Goal: Transaction & Acquisition: Book appointment/travel/reservation

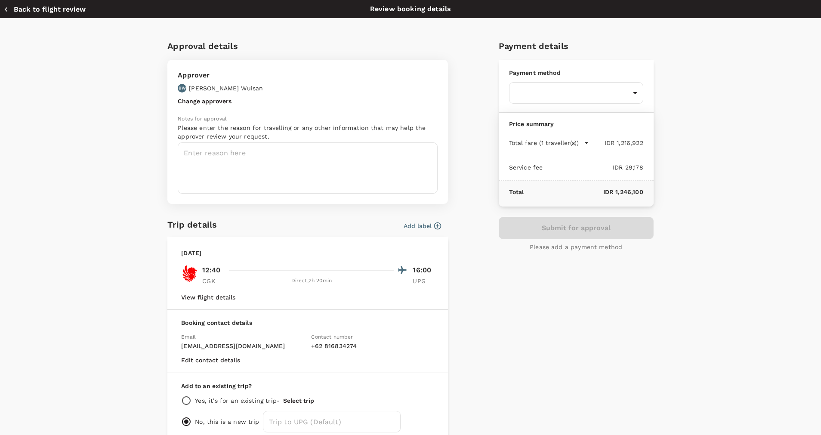
scroll to position [6, 0]
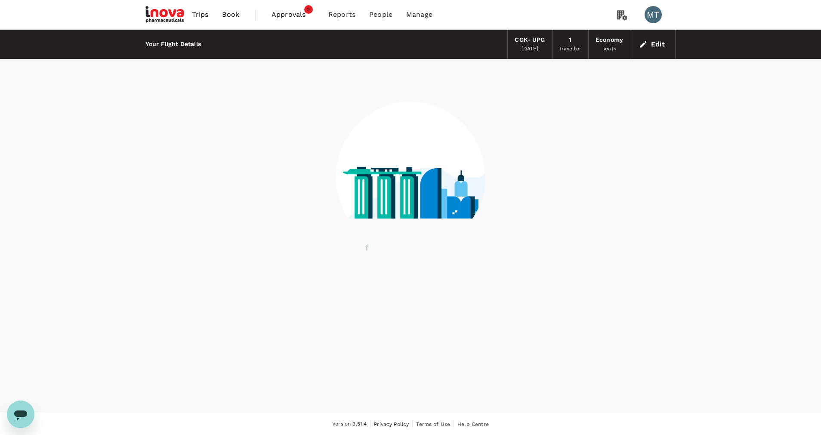
scroll to position [1, 0]
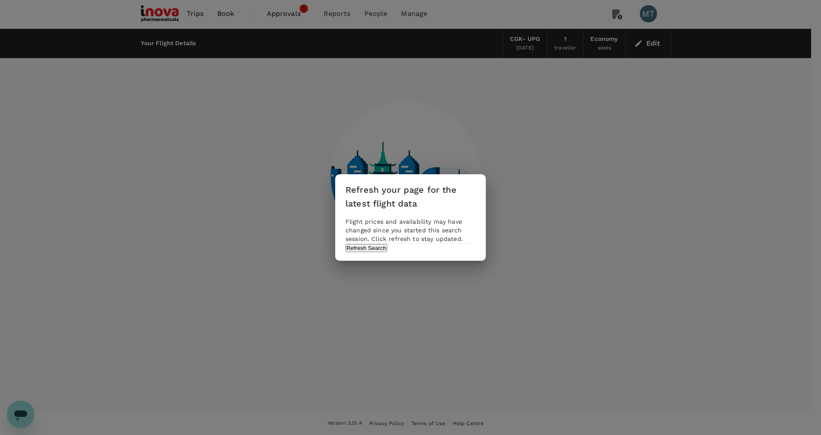
click at [434, 261] on div "Refresh your page for the latest flight data Flight prices and availability may…" at bounding box center [410, 217] width 151 height 86
click at [387, 252] on button "Refresh Search" at bounding box center [367, 248] width 42 height 8
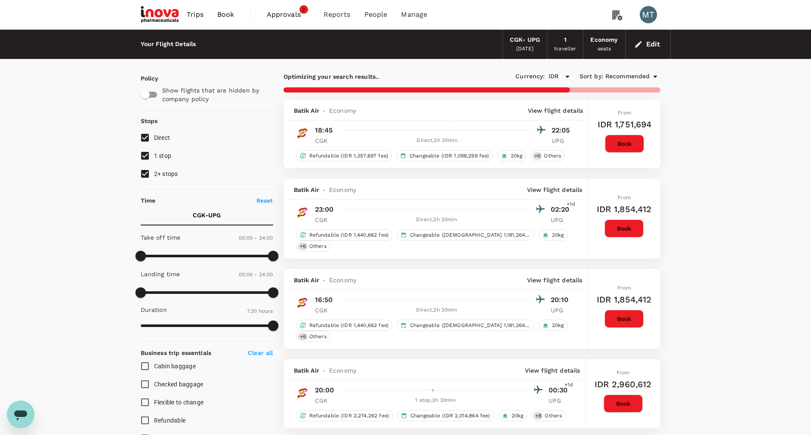
type input "1280"
checkbox input "false"
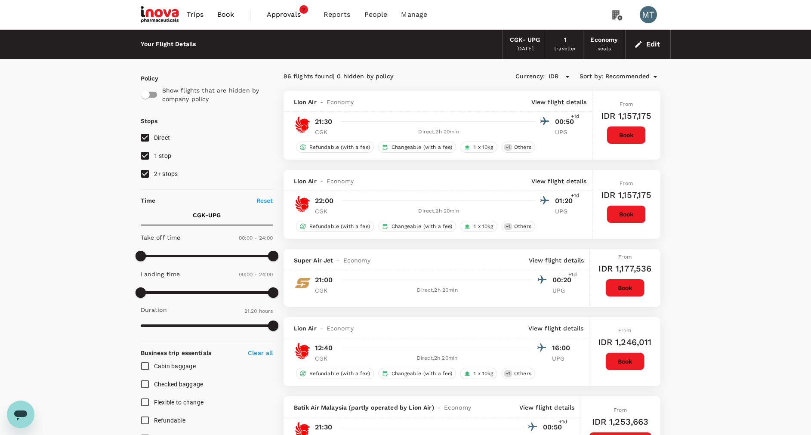
click at [227, 10] on span "Book" at bounding box center [225, 14] width 17 height 10
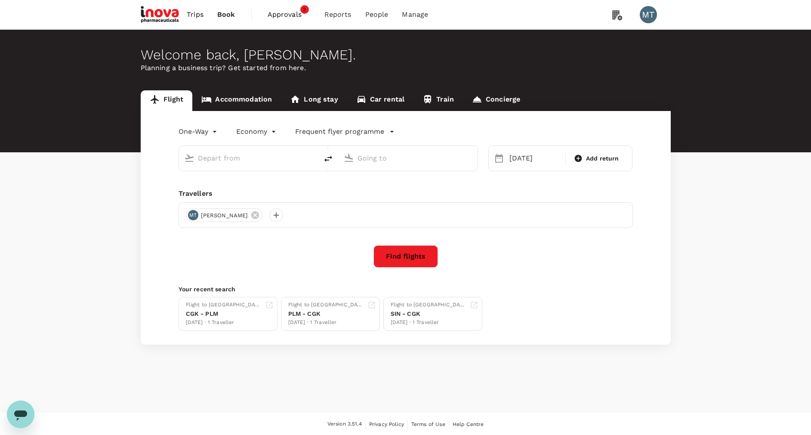
type input "Soekarno-Hatta Intl (CGK)"
type input "[PERSON_NAME] (UPG)"
type input "Soekarno-Hatta Intl (CGK)"
type input "[PERSON_NAME] (UPG)"
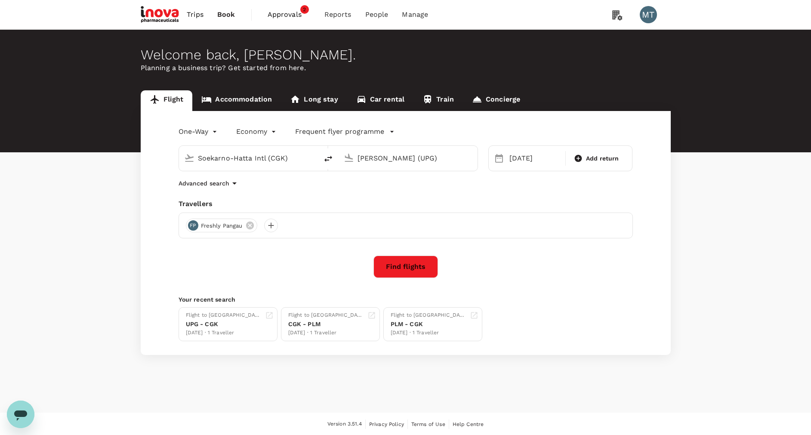
click at [311, 160] on div "Soekarno-Hatta Intl (CGK)" at bounding box center [255, 158] width 115 height 14
click at [293, 188] on p "[PERSON_NAME] Intl" at bounding box center [261, 192] width 151 height 9
type input "[PERSON_NAME] (SRG)"
click at [370, 162] on input "[PERSON_NAME] (UPG)" at bounding box center [409, 157] width 102 height 13
click at [376, 190] on p "Soekarno-Hatta Intl" at bounding box center [421, 192] width 151 height 9
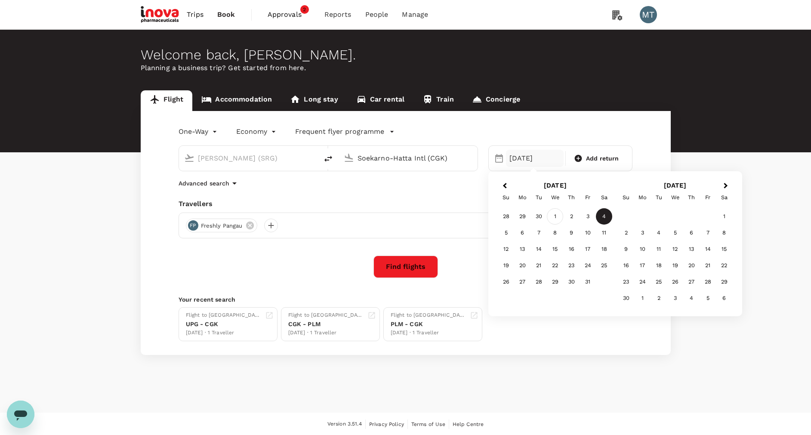
type input "Soekarno-Hatta Intl (CGK)"
click at [555, 218] on div "1" at bounding box center [555, 216] width 16 height 16
click at [253, 225] on icon at bounding box center [250, 226] width 8 height 8
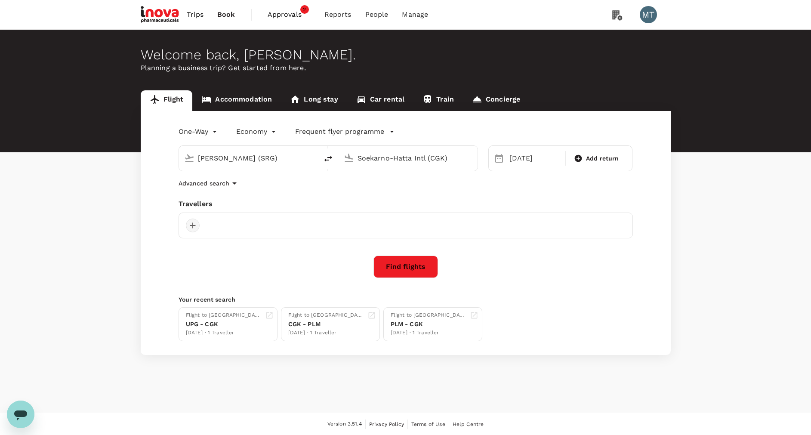
click at [194, 223] on div at bounding box center [193, 226] width 14 height 14
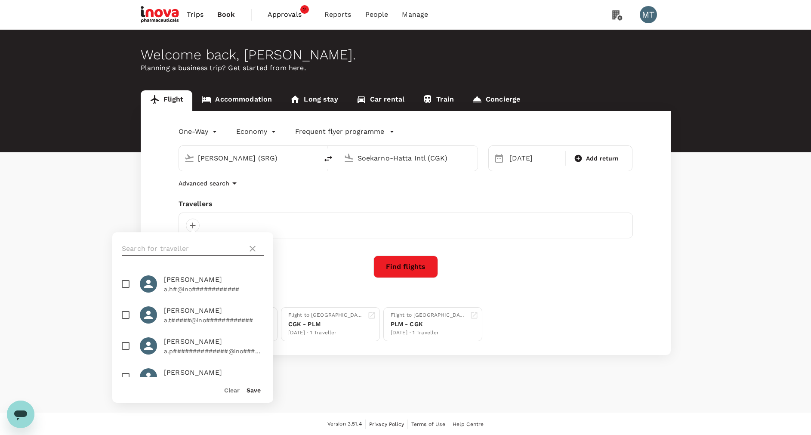
click at [204, 248] on input "text" at bounding box center [183, 249] width 122 height 14
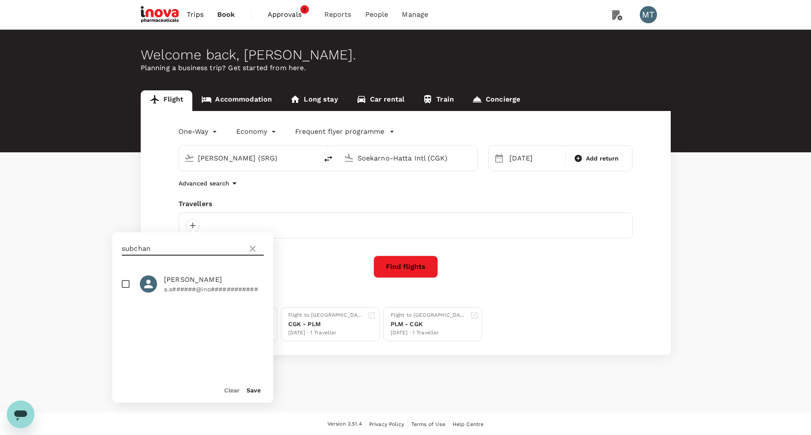
type input "subchan"
click at [198, 285] on p "a.s######@ino############" at bounding box center [214, 289] width 100 height 9
checkbox input "true"
click at [250, 390] on button "Save" at bounding box center [254, 390] width 14 height 7
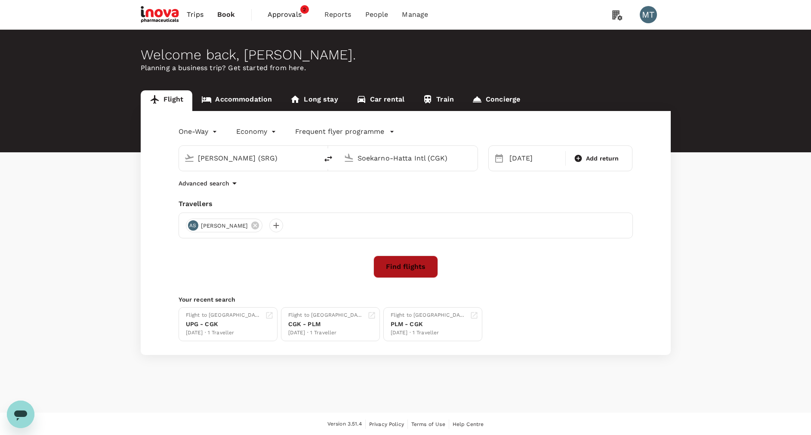
click at [424, 261] on button "Find flights" at bounding box center [406, 267] width 65 height 22
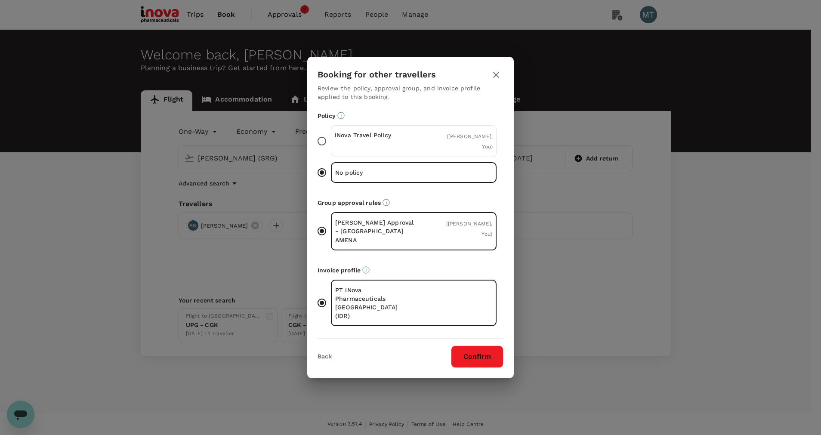
click at [403, 139] on p "iNova Travel Policy" at bounding box center [374, 135] width 79 height 9
click at [331, 148] on input "iNova Travel Policy ( [PERSON_NAME], You )" at bounding box center [322, 141] width 18 height 18
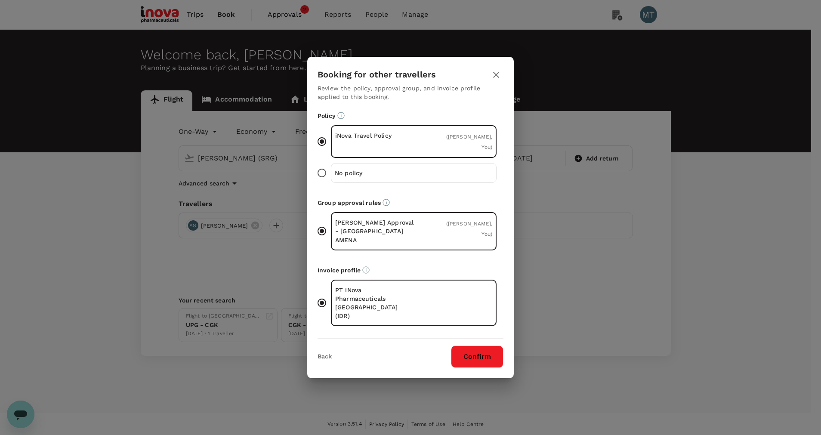
click at [470, 348] on button "Confirm" at bounding box center [477, 357] width 53 height 22
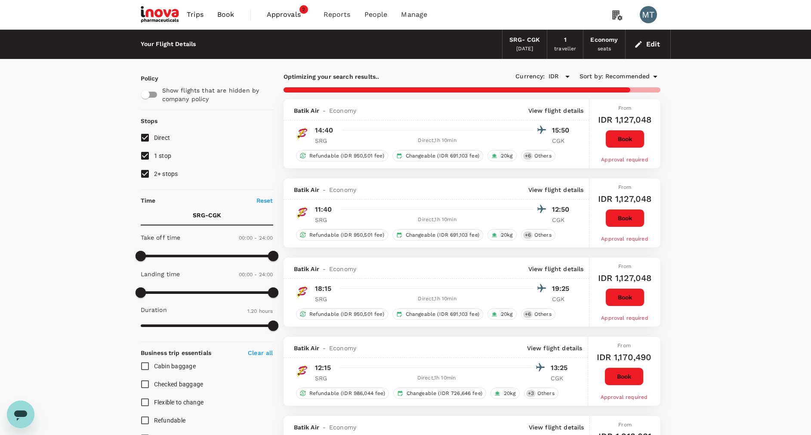
type input "855"
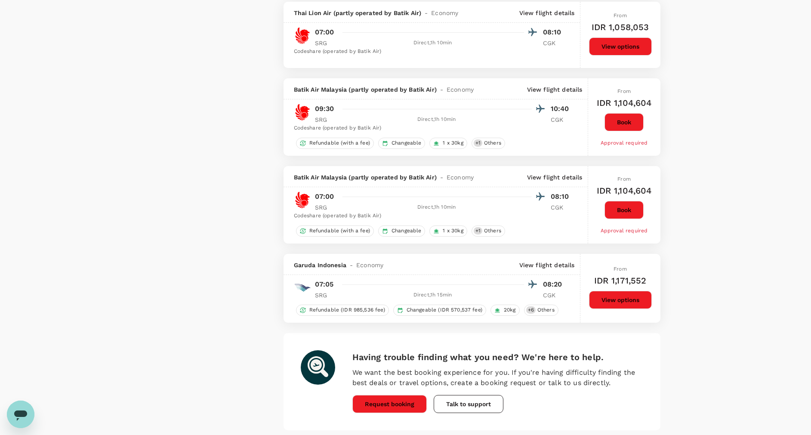
scroll to position [1422, 0]
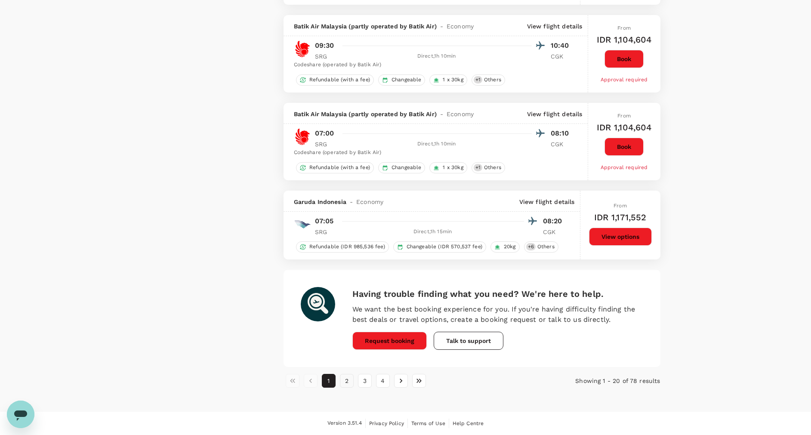
click at [349, 383] on button "2" at bounding box center [347, 381] width 14 height 14
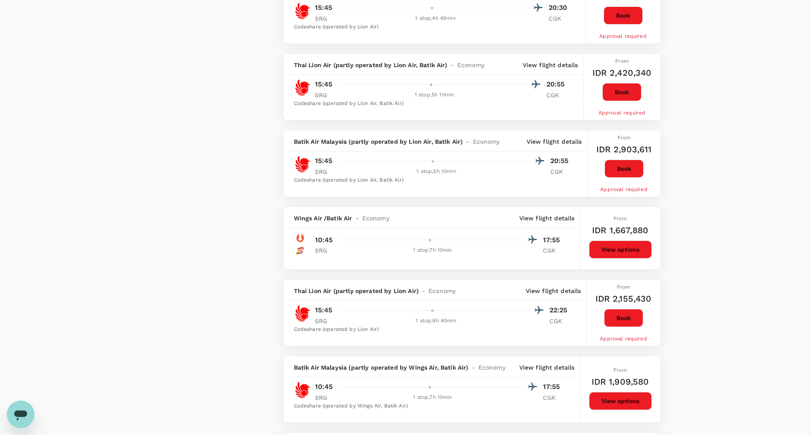
scroll to position [1291, 0]
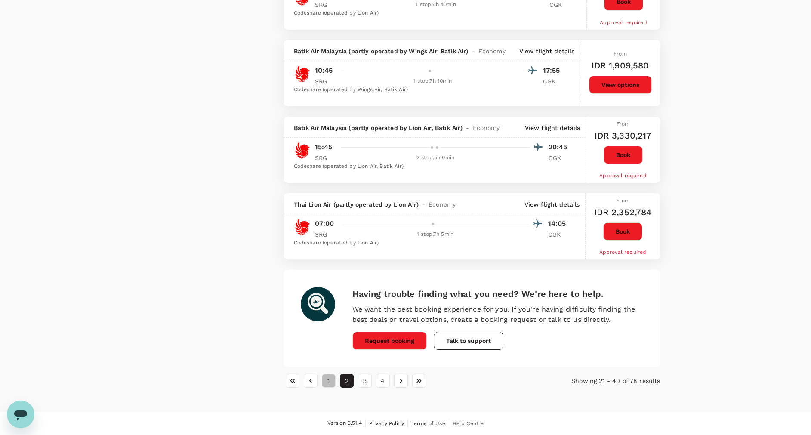
click at [330, 381] on button "1" at bounding box center [329, 381] width 14 height 14
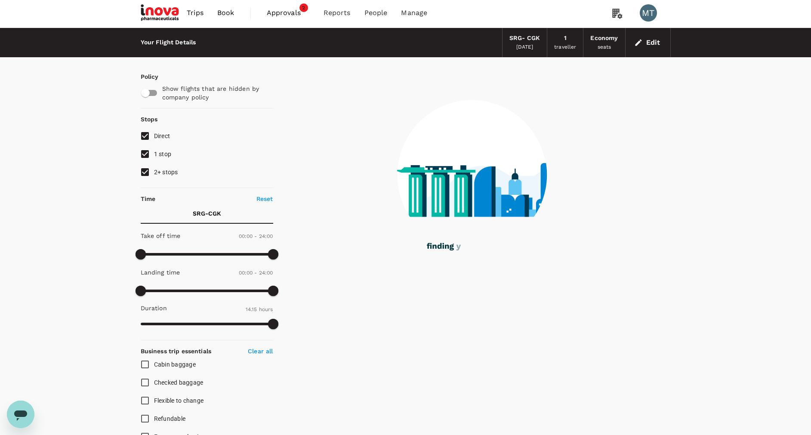
scroll to position [0, 0]
